Goal: Check status: Check status

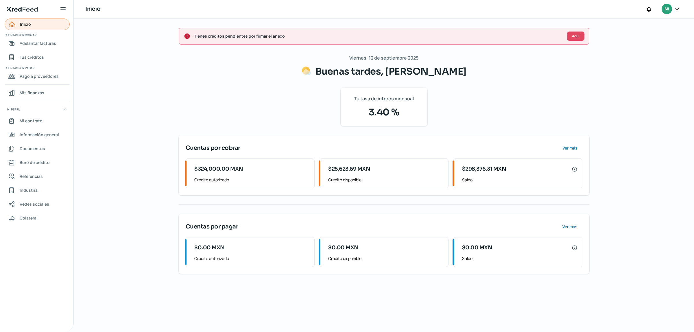
click at [46, 27] on link "Inicio" at bounding box center [37, 25] width 65 height 12
click at [582, 36] on button "Aquí" at bounding box center [575, 36] width 17 height 9
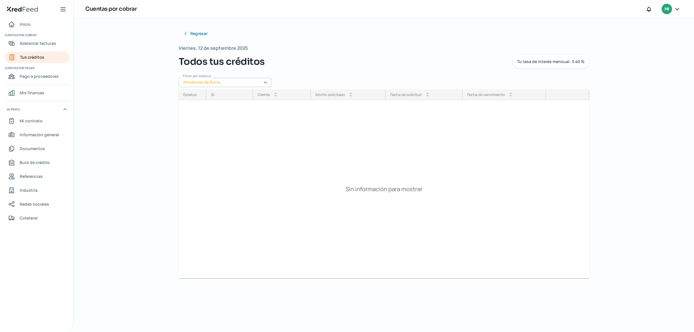
click at [212, 80] on input "Pendiente de firma" at bounding box center [225, 82] width 93 height 9
click at [195, 132] on div "Vigente" at bounding box center [225, 131] width 93 height 10
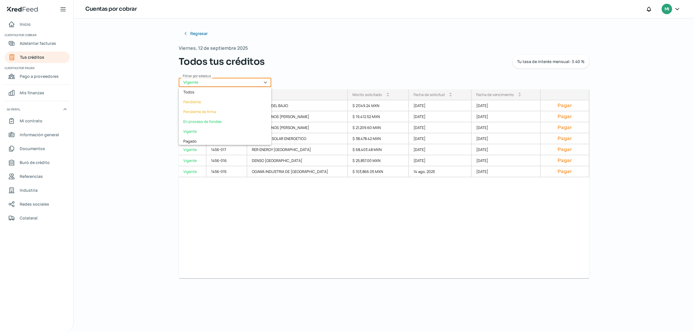
click at [265, 83] on input "Vigente" at bounding box center [225, 82] width 93 height 9
click at [196, 113] on div "Pendiente de firma" at bounding box center [225, 112] width 93 height 10
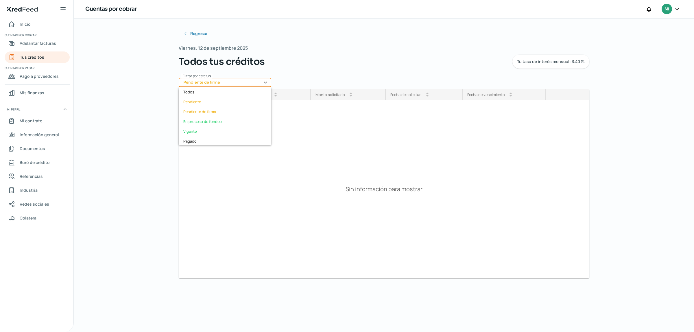
click at [265, 82] on input "Pendiente de firma" at bounding box center [225, 82] width 93 height 9
click at [189, 103] on div "Pendiente" at bounding box center [225, 102] width 93 height 10
type input "Pendiente"
click at [265, 82] on input "Pendiente" at bounding box center [225, 82] width 93 height 9
click at [187, 93] on div "Todos" at bounding box center [225, 92] width 93 height 10
